Goal: Information Seeking & Learning: Learn about a topic

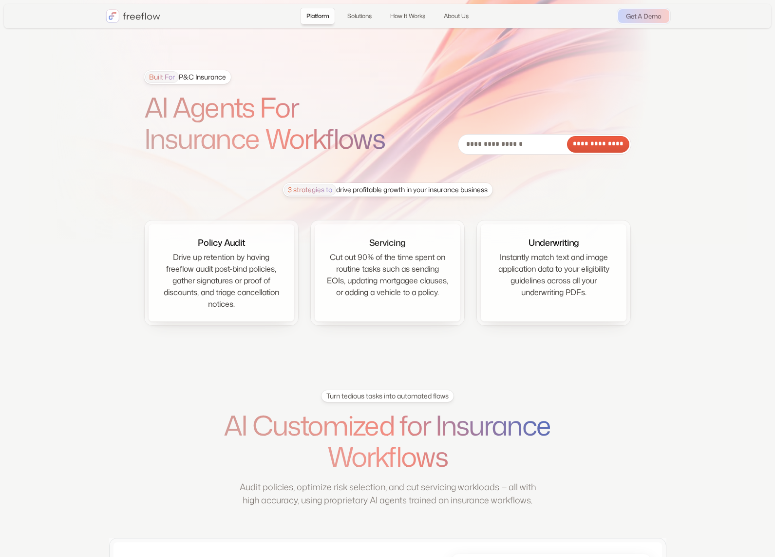
click at [657, 368] on section "**********" at bounding box center [387, 184] width 775 height 369
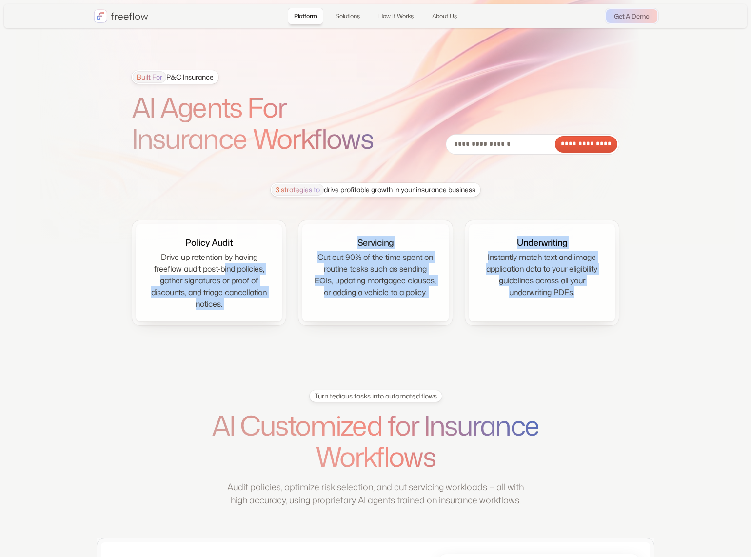
drag, startPoint x: 225, startPoint y: 264, endPoint x: 631, endPoint y: 297, distance: 407.4
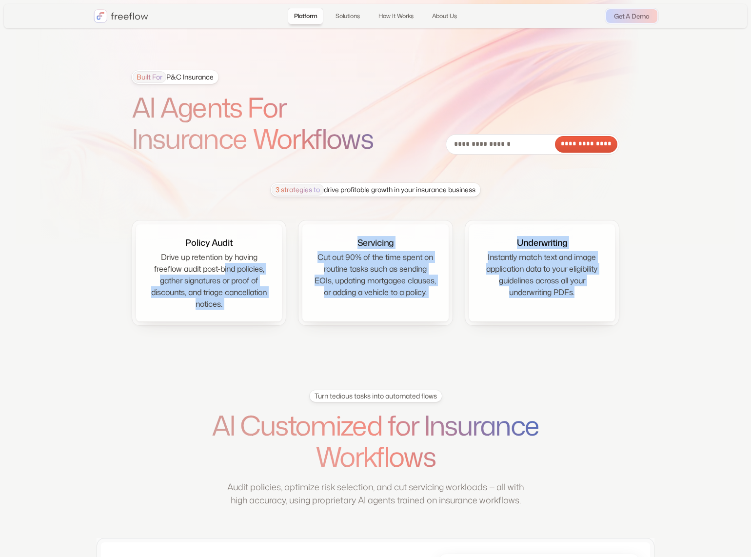
click at [631, 298] on div "3 strategies to drive profitable growth in your insurance business Policy Audit…" at bounding box center [375, 254] width 563 height 153
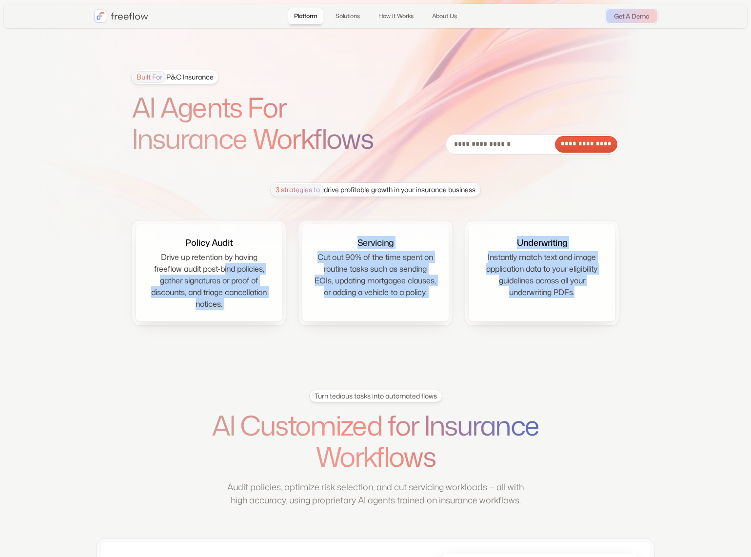
click at [631, 297] on div "3 strategies to drive profitable growth in your insurance business Policy Audit…" at bounding box center [375, 254] width 563 height 153
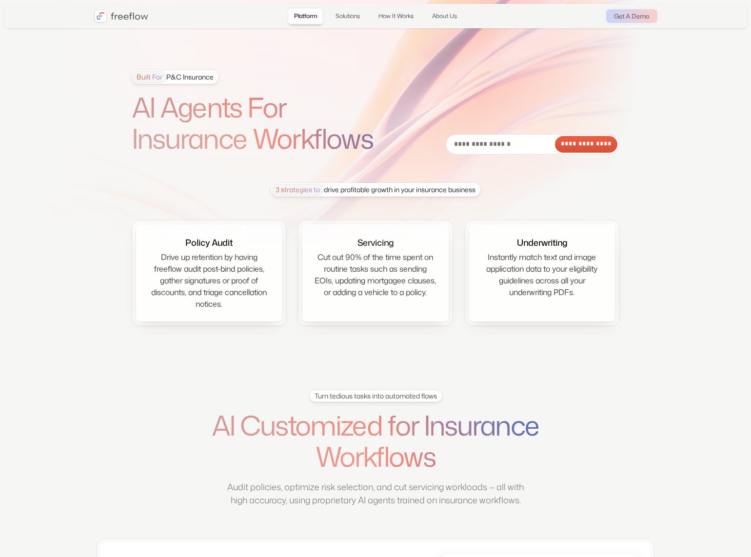
drag, startPoint x: 631, startPoint y: 297, endPoint x: 60, endPoint y: 163, distance: 586.9
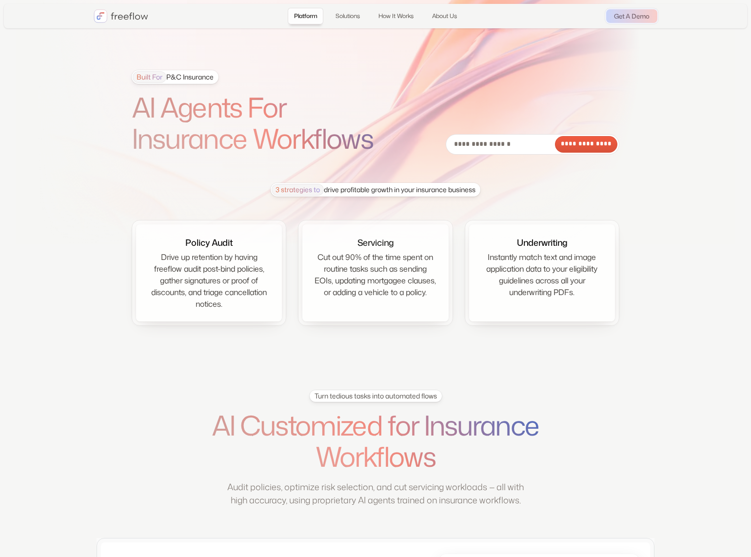
click at [60, 163] on section "**********" at bounding box center [375, 184] width 751 height 369
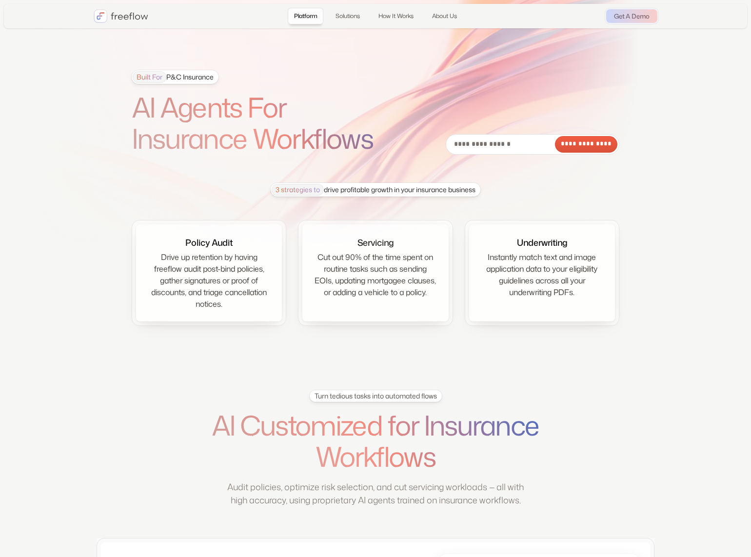
click at [60, 163] on section "**********" at bounding box center [375, 184] width 751 height 369
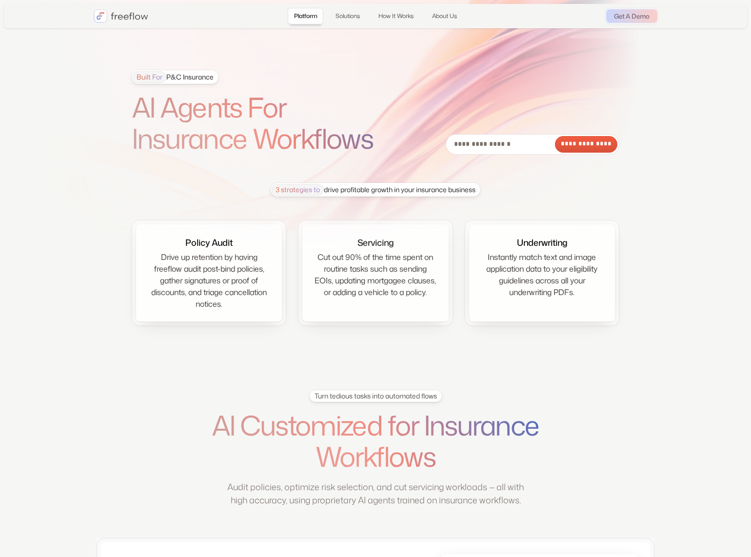
scroll to position [1, 0]
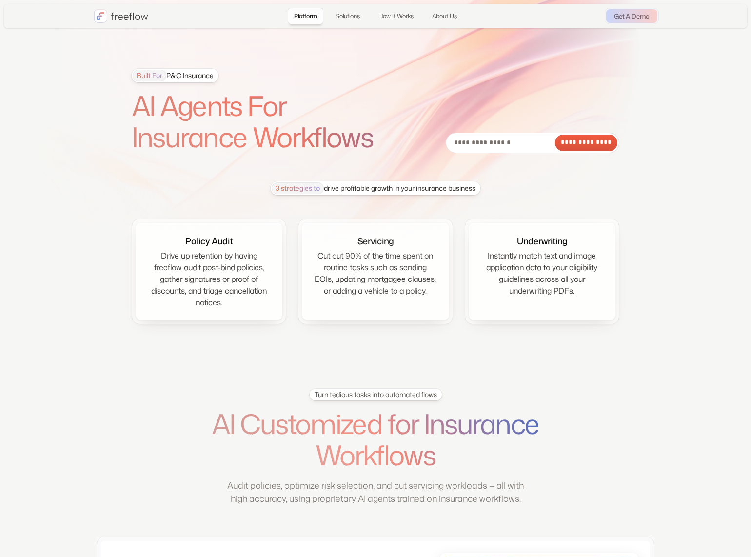
click at [284, 111] on h1 "AI Agents For Insurance Workflows" at bounding box center [266, 121] width 268 height 63
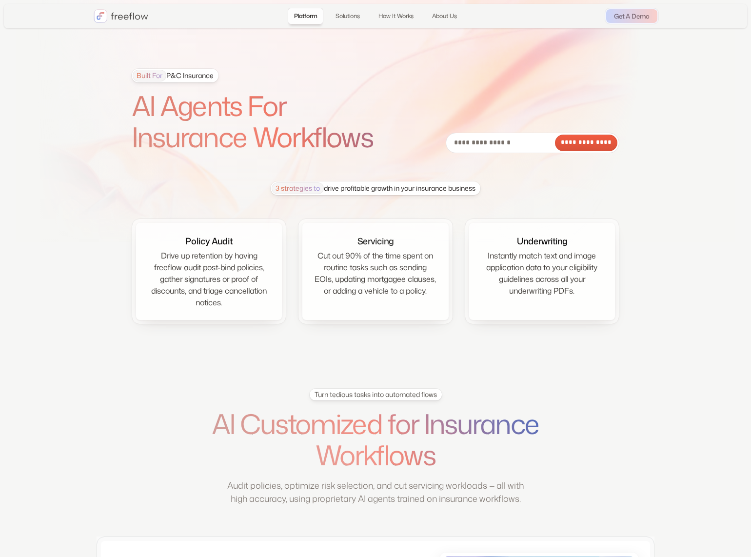
click at [226, 100] on h1 "AI Agents For Insurance Workflows" at bounding box center [266, 121] width 268 height 63
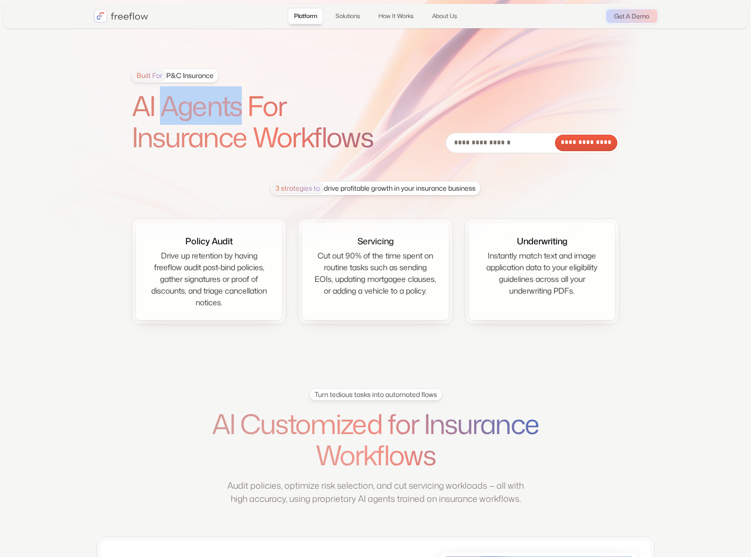
click at [226, 100] on h1 "AI Agents For Insurance Workflows" at bounding box center [266, 121] width 268 height 63
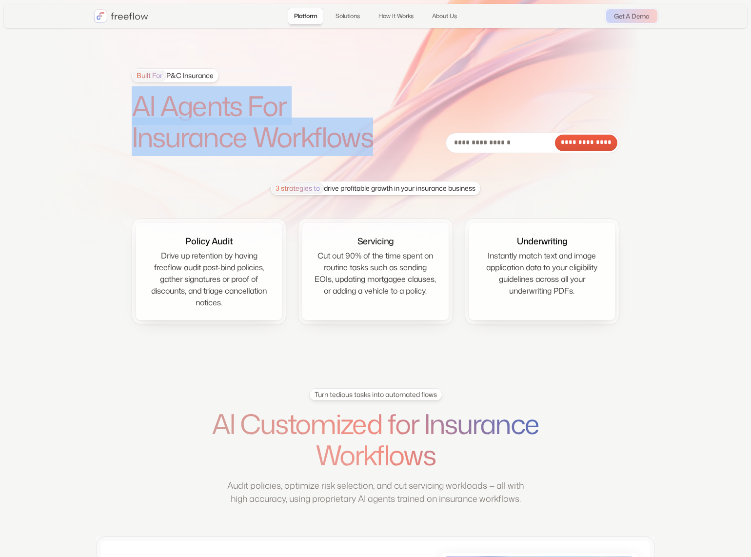
drag, startPoint x: 226, startPoint y: 100, endPoint x: 267, endPoint y: 116, distance: 44.3
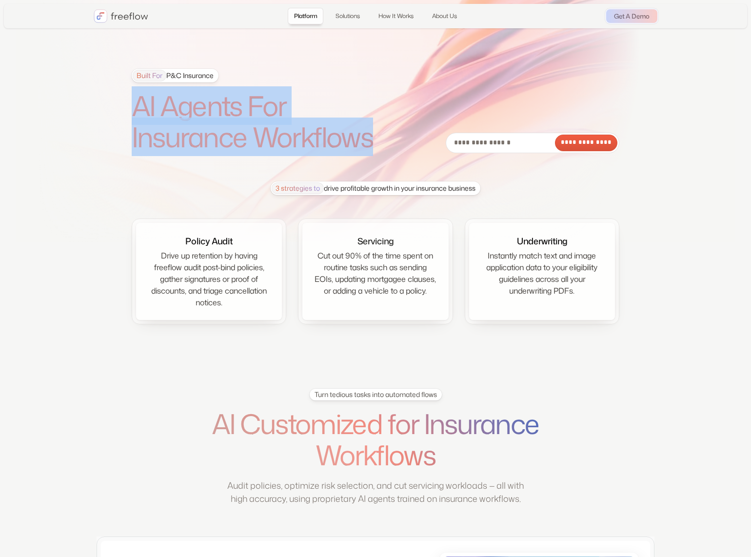
click at [267, 116] on h1 "AI Agents For Insurance Workflows" at bounding box center [266, 121] width 268 height 63
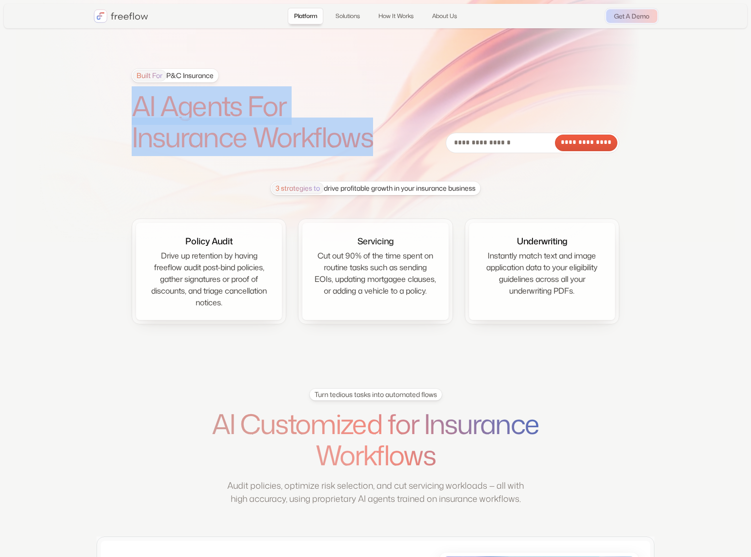
click at [267, 116] on h1 "AI Agents For Insurance Workflows" at bounding box center [266, 121] width 268 height 63
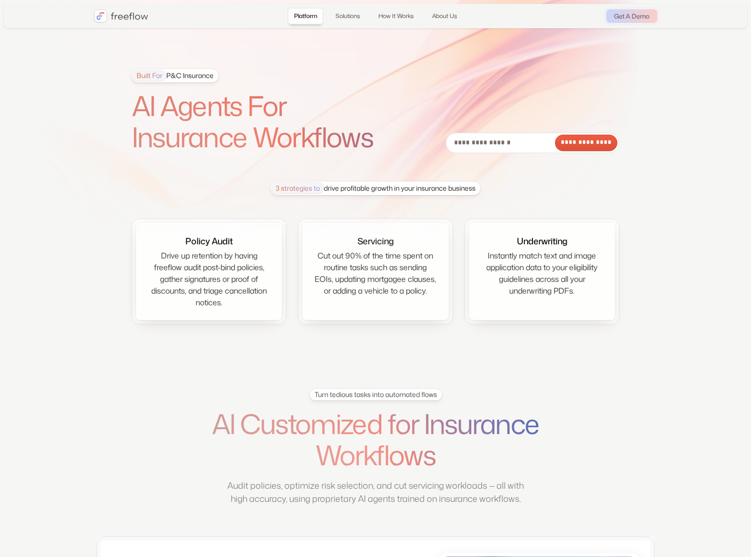
click at [267, 116] on h1 "AI Agents For Insurance Workflows" at bounding box center [266, 121] width 268 height 63
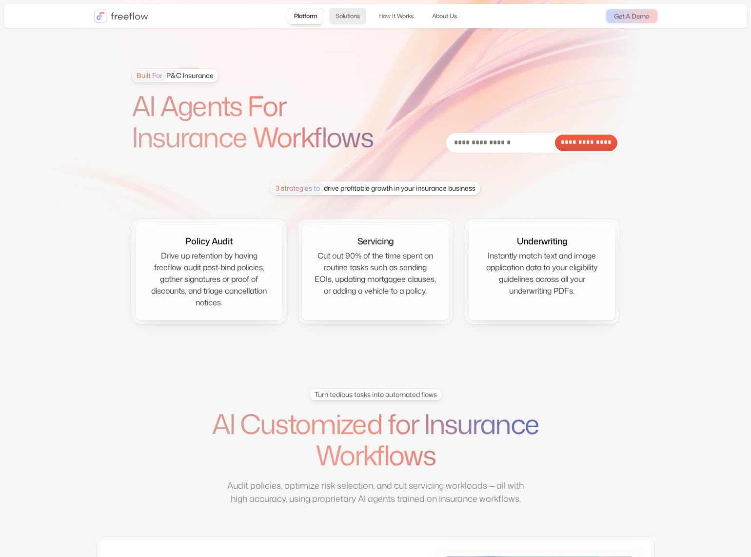
click at [357, 19] on link "Solutions" at bounding box center [347, 16] width 37 height 17
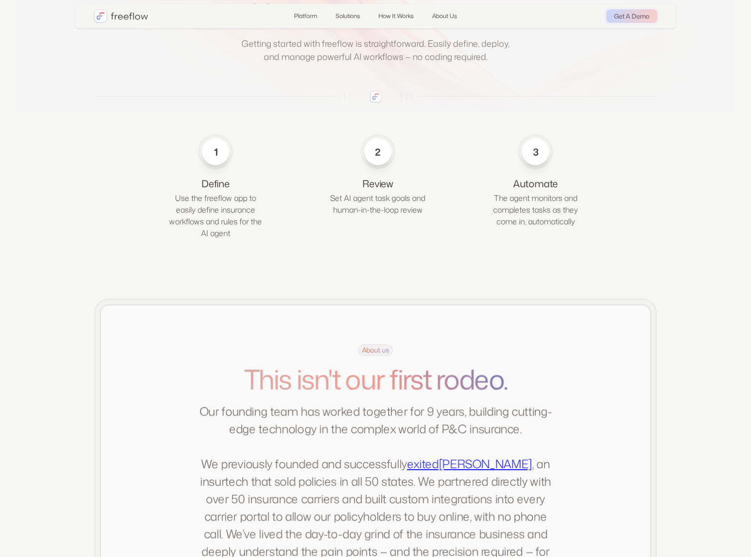
scroll to position [1593, 0]
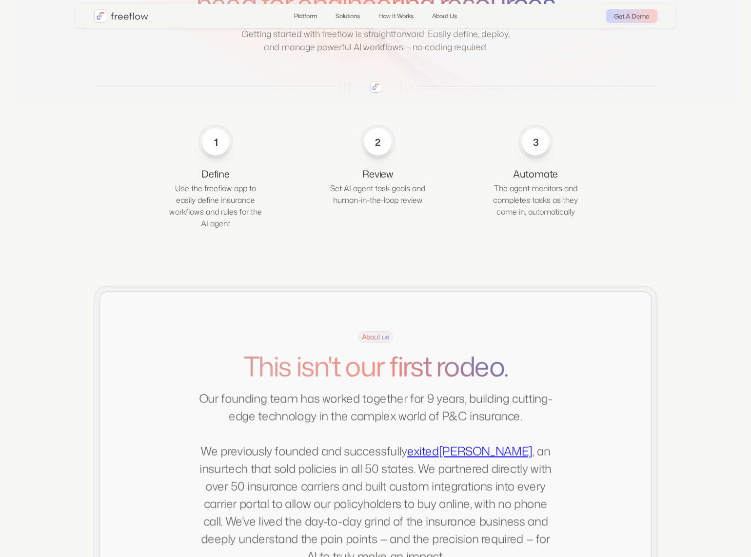
click at [87, 187] on section "How It Works Deploy AI Agents without the need for engineering resources Gettin…" at bounding box center [375, 60] width 751 height 402
